Goal: Check status: Check status

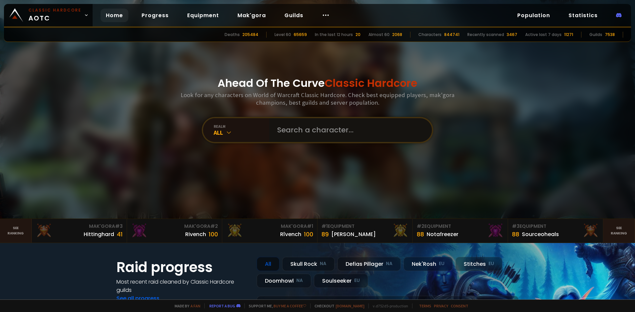
click at [307, 132] on input "text" at bounding box center [348, 130] width 151 height 24
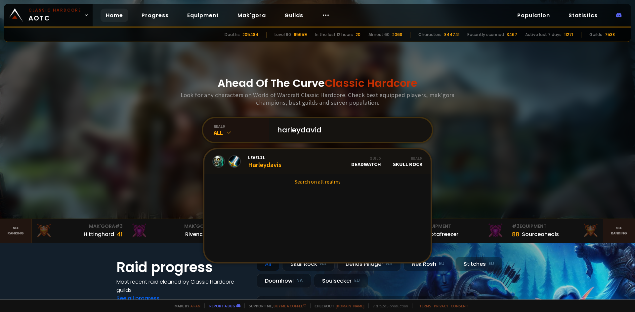
type input "harleydavids"
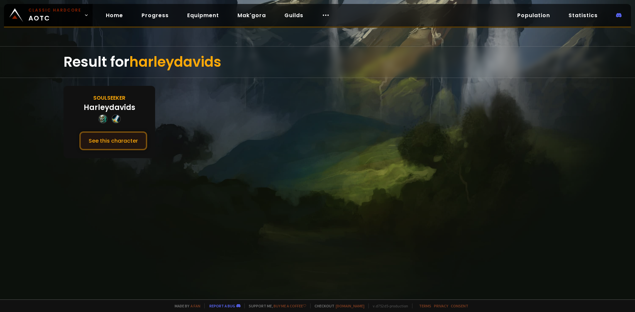
click at [123, 142] on button "See this character" at bounding box center [113, 141] width 68 height 19
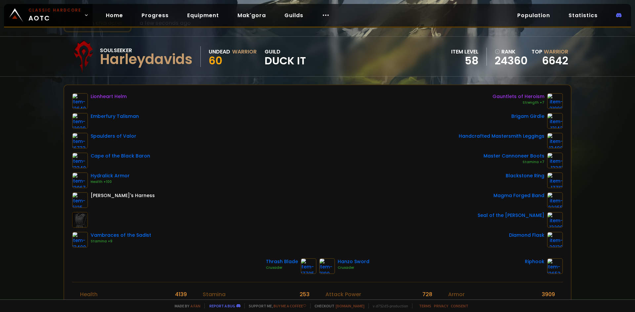
scroll to position [33, 0]
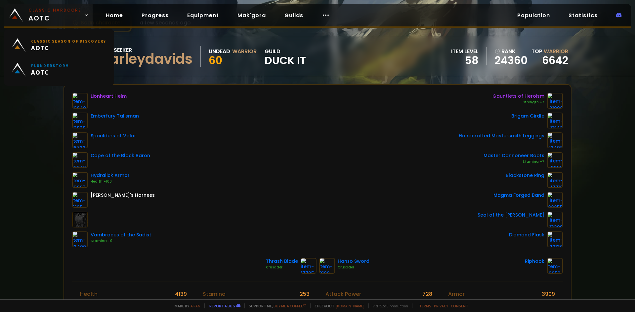
drag, startPoint x: 39, startPoint y: 11, endPoint x: 47, endPoint y: 18, distance: 9.8
click at [39, 11] on small "Classic Hardcore" at bounding box center [54, 10] width 53 height 6
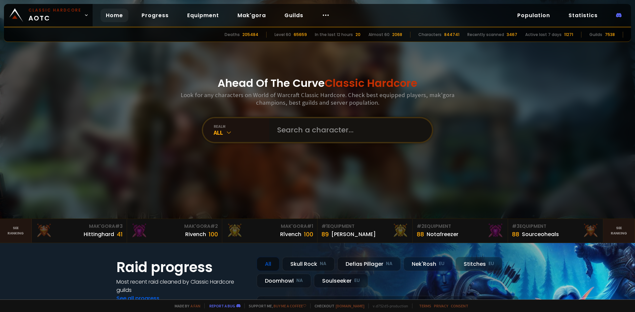
click at [325, 140] on input "text" at bounding box center [348, 130] width 151 height 24
type input "galenwarr"
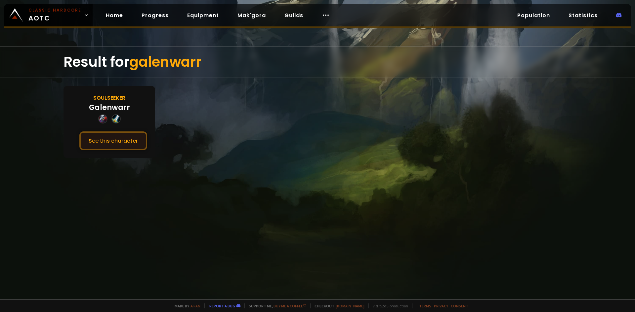
click at [130, 142] on button "See this character" at bounding box center [113, 141] width 68 height 19
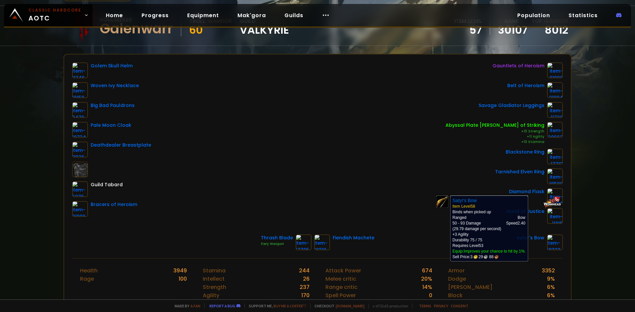
scroll to position [66, 0]
